Goal: Task Accomplishment & Management: Manage account settings

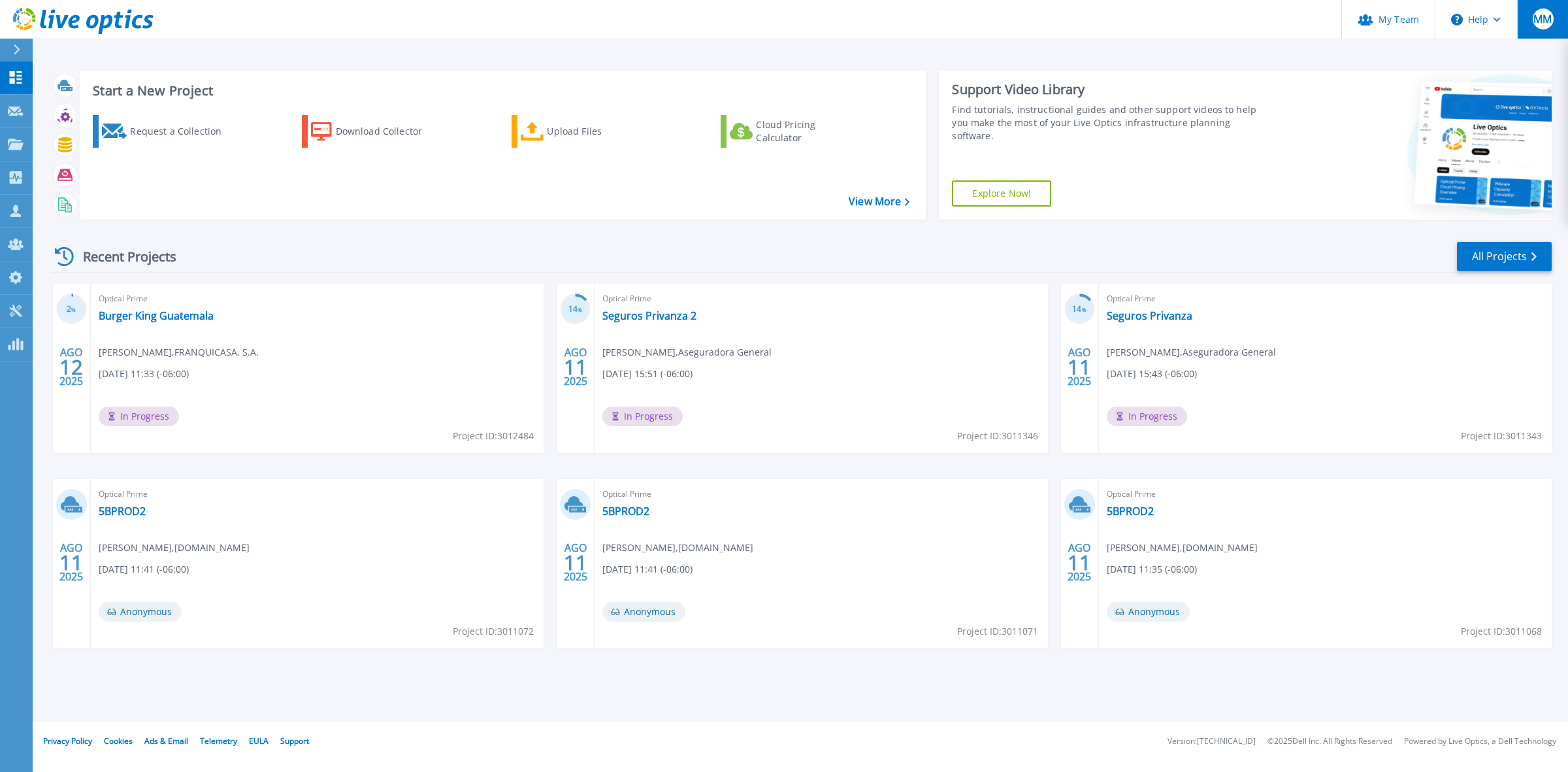
click at [1556, 17] on button "MM" at bounding box center [1543, 19] width 51 height 39
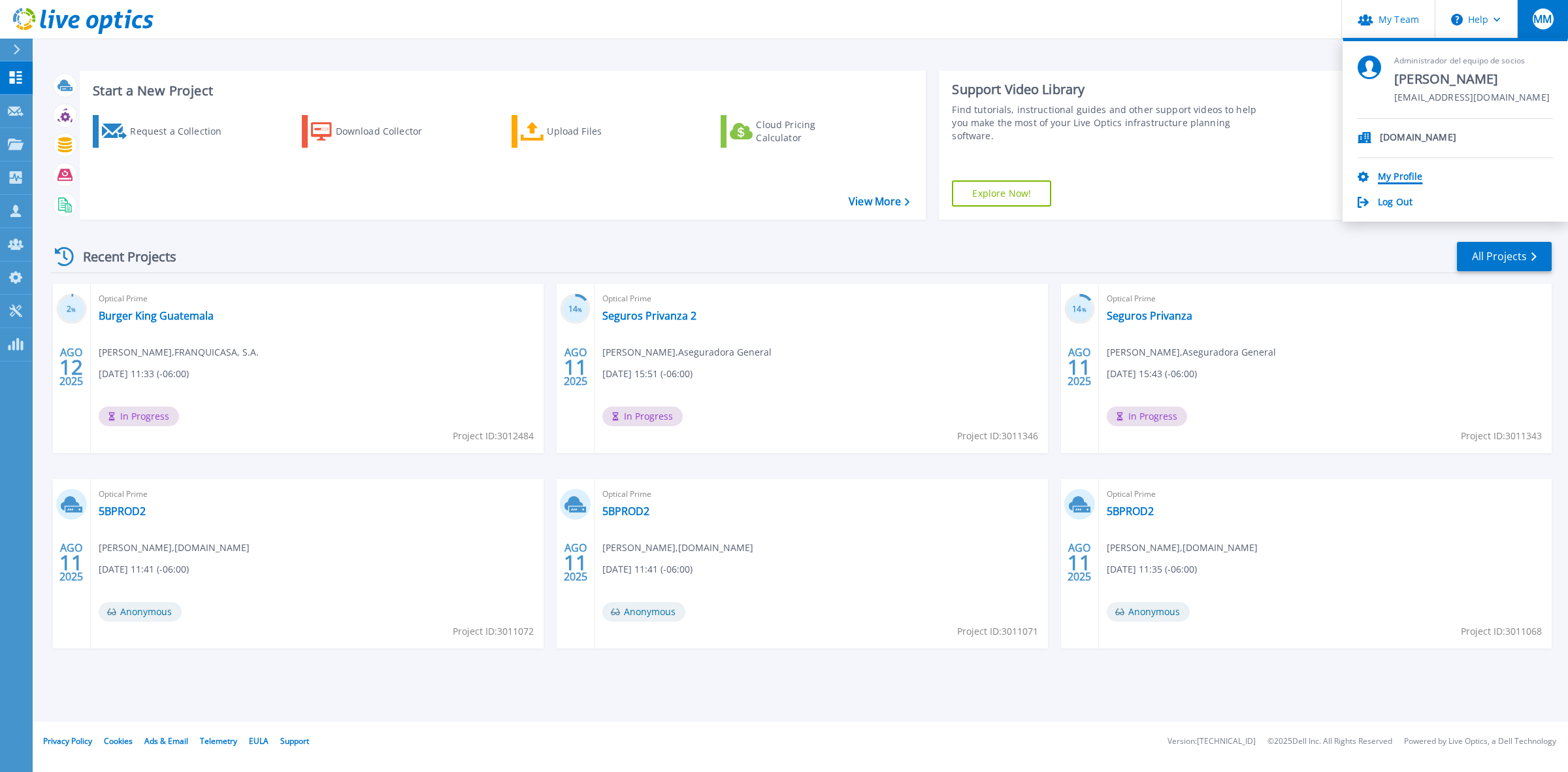
click at [1406, 174] on link "My Profile" at bounding box center [1400, 177] width 44 height 13
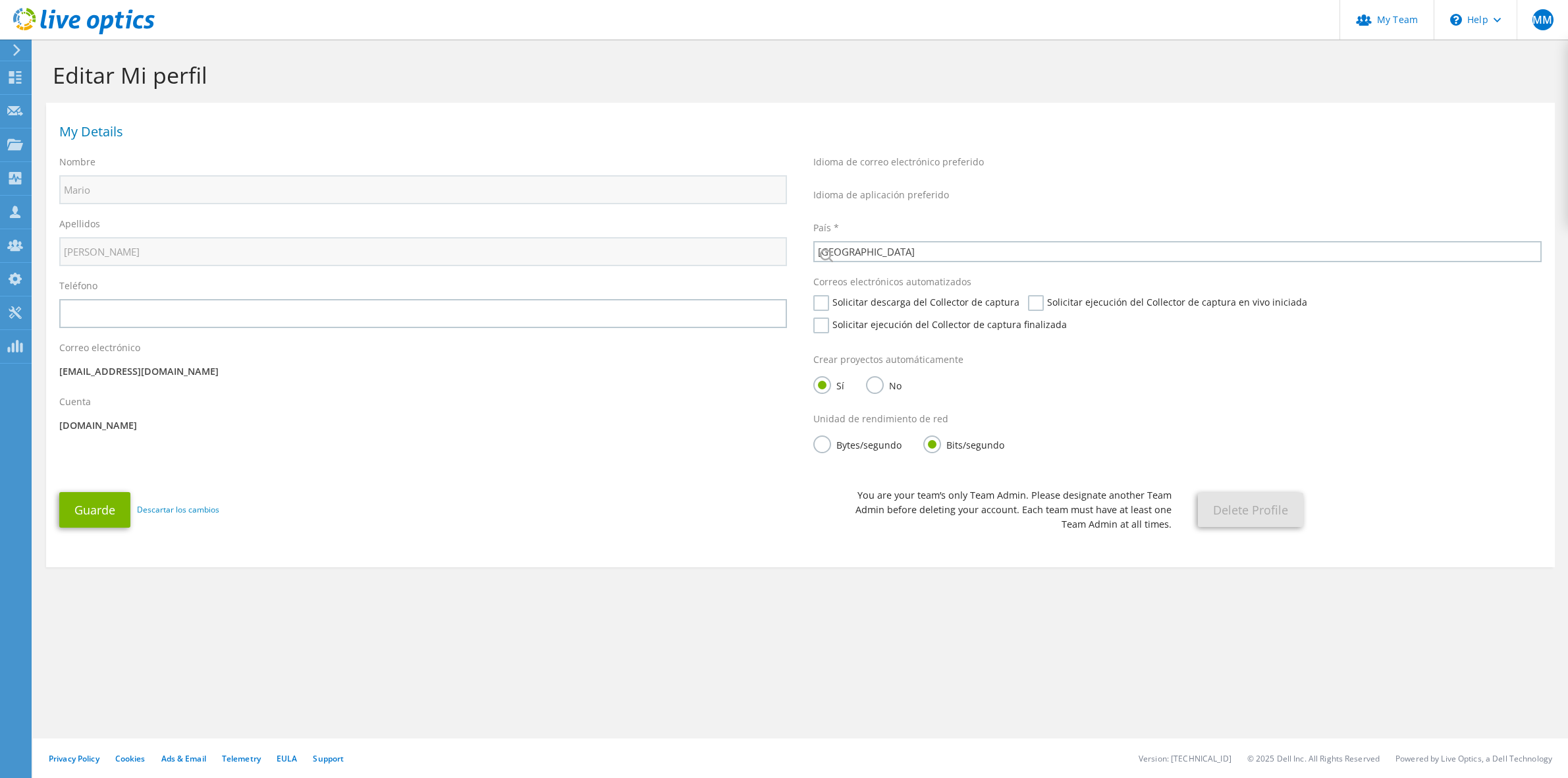
select select "89"
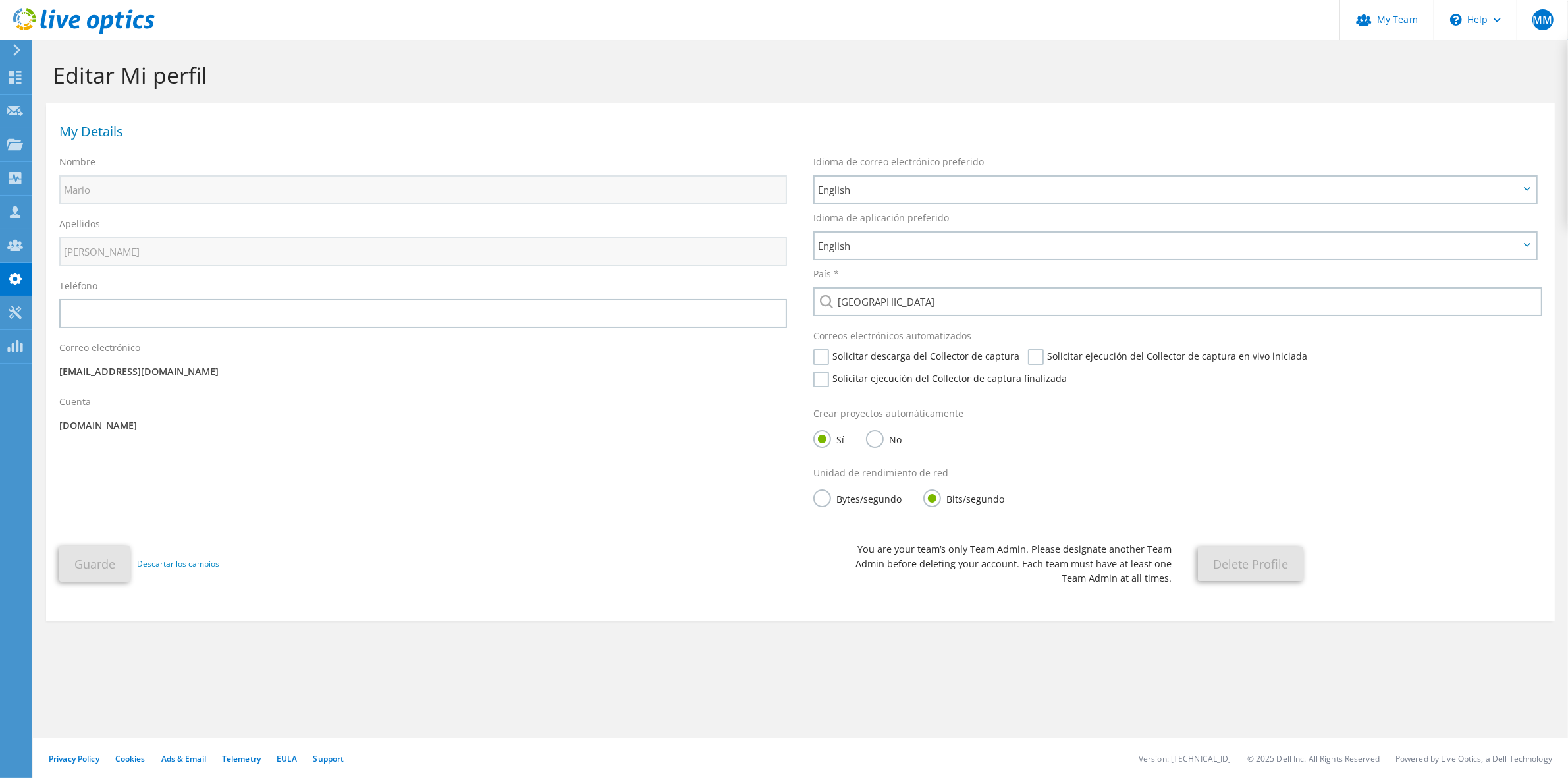
click at [96, 136] on h1 "My Details" at bounding box center [796, 131] width 1475 height 13
click at [11, 316] on use at bounding box center [15, 312] width 13 height 13
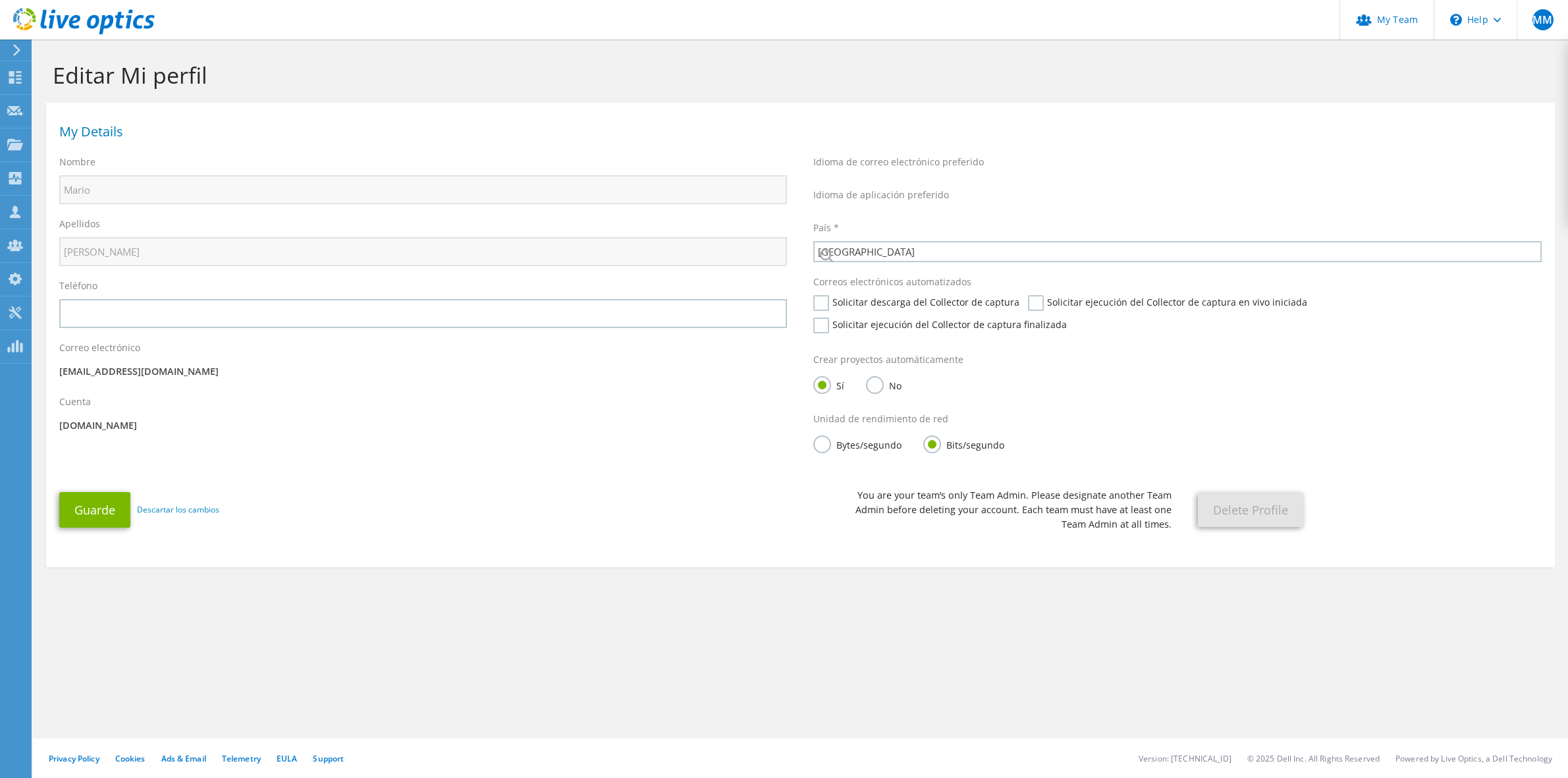
select select "89"
